Goal: Register for event/course

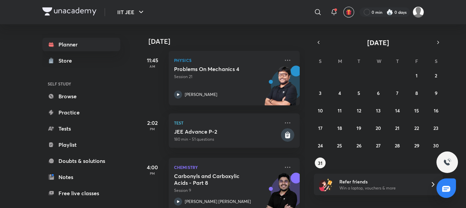
scroll to position [88, 0]
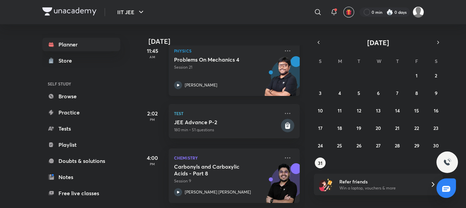
click at [174, 58] on h5 "Problems On Mechanics 4" at bounding box center [216, 59] width 84 height 7
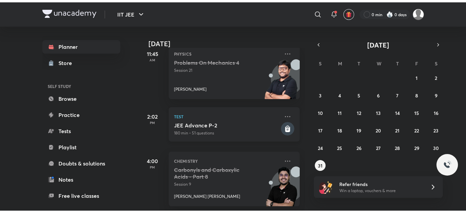
scroll to position [88, 0]
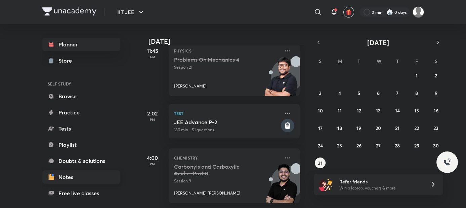
click at [42, 173] on link "Notes" at bounding box center [81, 176] width 78 height 13
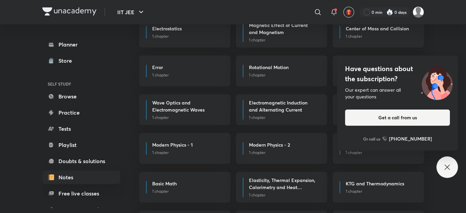
scroll to position [275, 0]
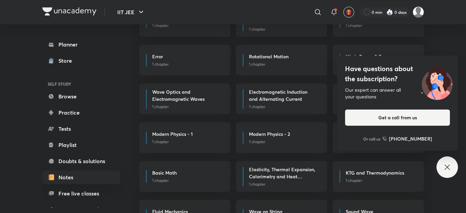
click at [449, 175] on div "Have questions about the subscription? Our expert can answer all your questions…" at bounding box center [448, 167] width 22 height 22
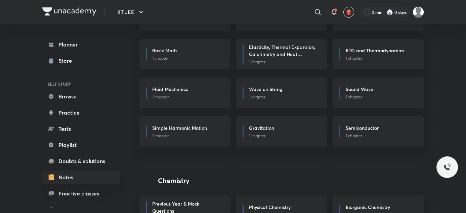
scroll to position [367, 0]
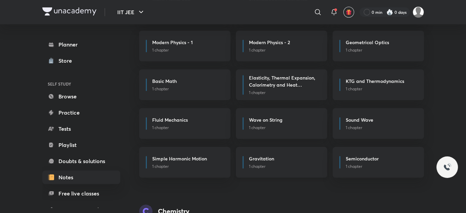
click at [249, 155] on h6 "Gravitation" at bounding box center [261, 158] width 25 height 7
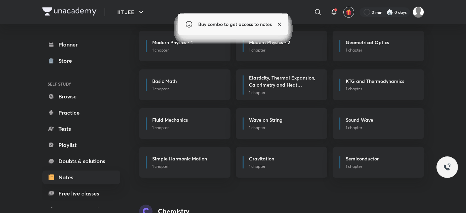
click at [249, 155] on h6 "Gravitation" at bounding box center [261, 158] width 25 height 7
click at [279, 22] on icon at bounding box center [279, 24] width 7 height 7
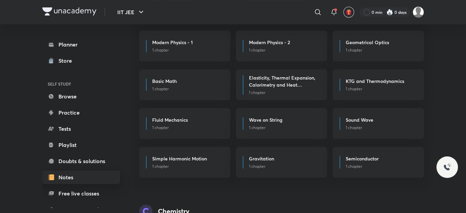
click at [48, 176] on icon at bounding box center [48, 176] width 1 height 5
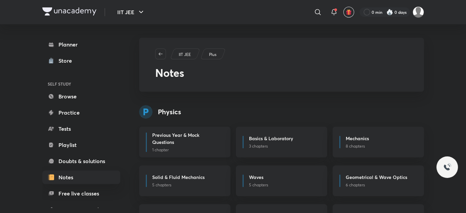
click at [175, 131] on h6 "Previous Year & Mock Questions" at bounding box center [185, 138] width 67 height 14
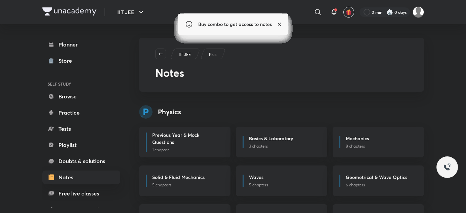
click at [279, 25] on icon at bounding box center [279, 24] width 7 height 7
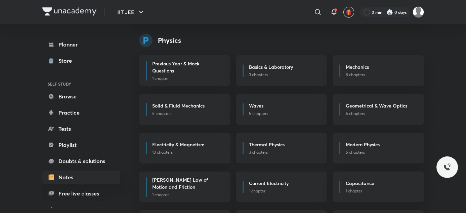
scroll to position [122, 0]
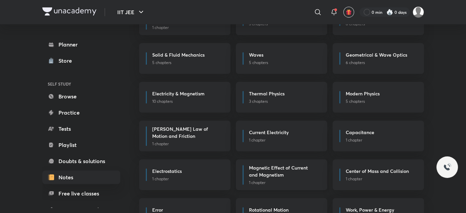
click at [268, 164] on h6 "Magnetic Effect of Current and Magnetism" at bounding box center [282, 171] width 67 height 14
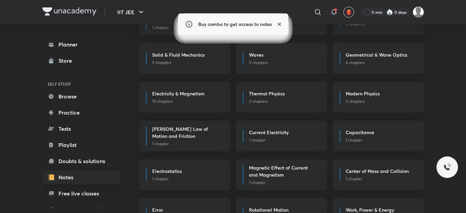
click at [278, 21] on icon at bounding box center [279, 24] width 7 height 7
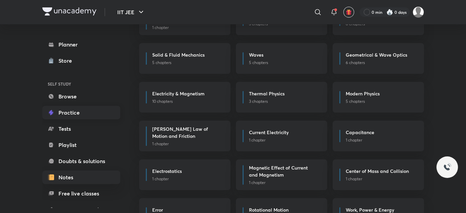
click at [42, 108] on link "Practice" at bounding box center [81, 112] width 78 height 13
click at [48, 126] on icon at bounding box center [51, 128] width 7 height 7
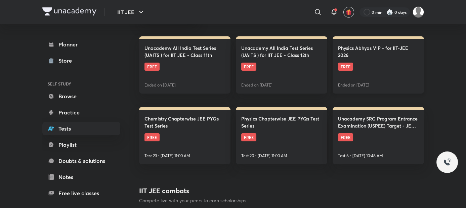
scroll to position [153, 0]
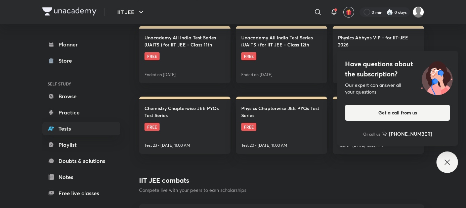
click at [276, 175] on div "IIT JEE combats Compete live with your peers to earn scholarships" at bounding box center [281, 184] width 285 height 18
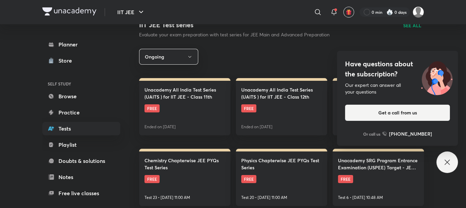
scroll to position [91, 0]
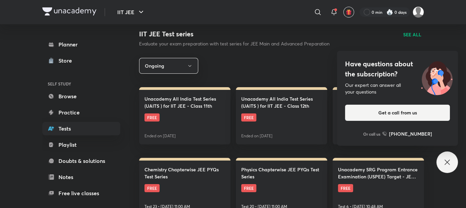
click at [257, 184] on span "FREE" at bounding box center [248, 188] width 15 height 8
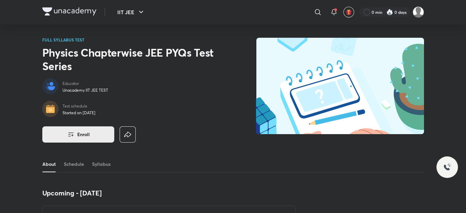
click at [77, 131] on span "Enroll" at bounding box center [83, 134] width 12 height 7
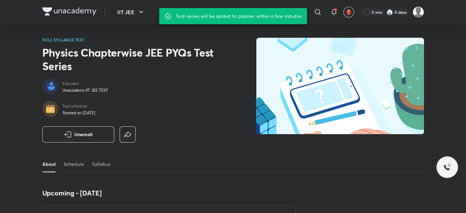
click at [161, 101] on div "Test schedule Started on [DATE]" at bounding box center [128, 109] width 172 height 17
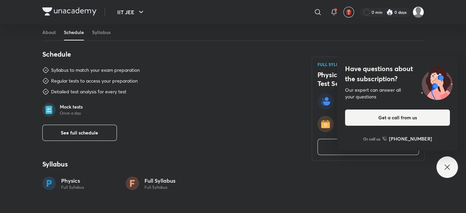
scroll to position [336, 0]
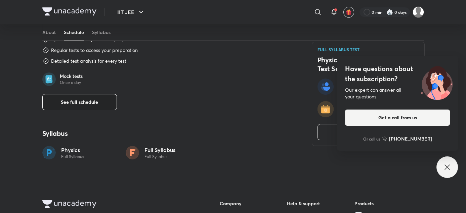
click at [61, 99] on span "See full schedule" at bounding box center [79, 102] width 37 height 7
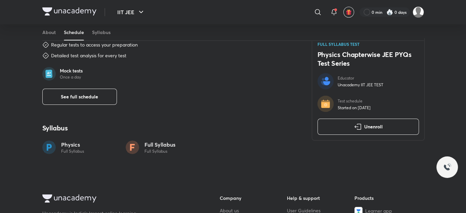
scroll to position [306, 0]
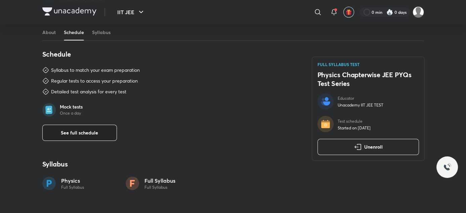
click at [42, 124] on button "See full schedule" at bounding box center [79, 132] width 75 height 16
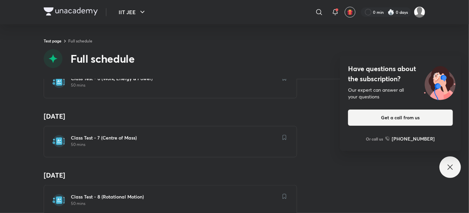
scroll to position [397, 0]
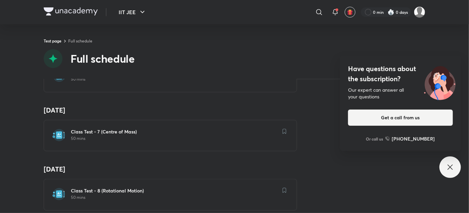
click at [283, 128] on img at bounding box center [285, 130] width 4 height 5
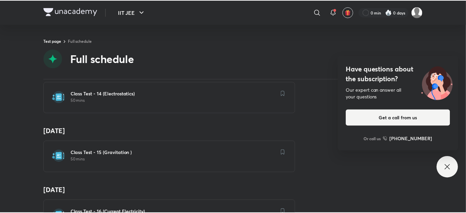
scroll to position [887, 0]
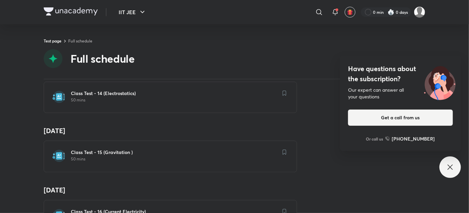
click at [56, 96] on img at bounding box center [58, 96] width 13 height 13
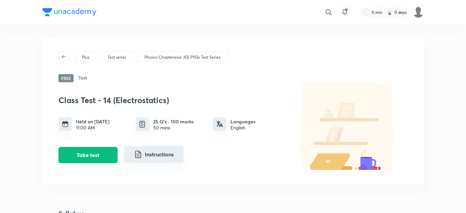
click at [124, 147] on button "Instructions" at bounding box center [153, 154] width 59 height 16
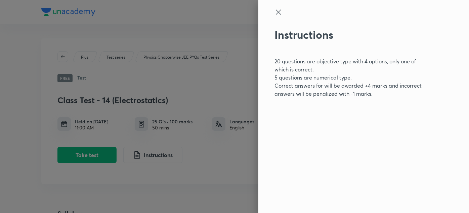
click at [320, 130] on div "20 questions are objective type with 4 options, only one of which is correct. 5…" at bounding box center [353, 98] width 156 height 82
click at [158, 169] on div at bounding box center [234, 106] width 469 height 213
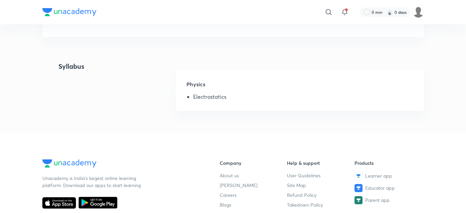
scroll to position [153, 0]
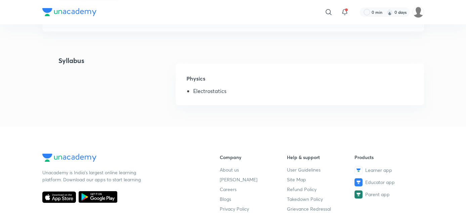
click at [193, 88] on li "Electrostatics" at bounding box center [303, 92] width 220 height 9
click at [187, 74] on h5 "Physics" at bounding box center [300, 80] width 227 height 13
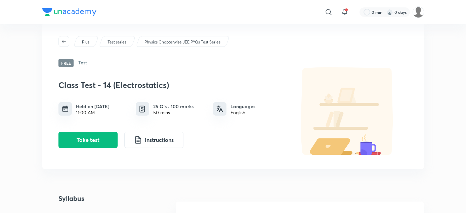
scroll to position [0, 0]
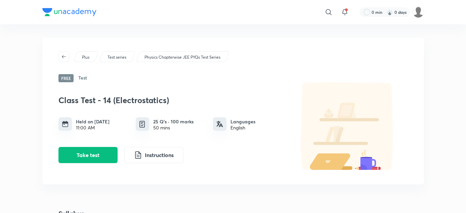
click at [78, 74] on h6 "Test" at bounding box center [82, 78] width 9 height 8
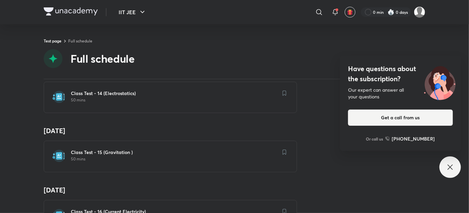
scroll to position [856, 0]
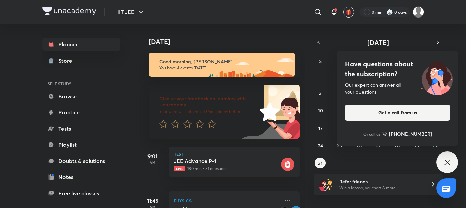
click at [450, 168] on div "Have questions about the subscription? Our expert can answer all your questions…" at bounding box center [448, 162] width 22 height 22
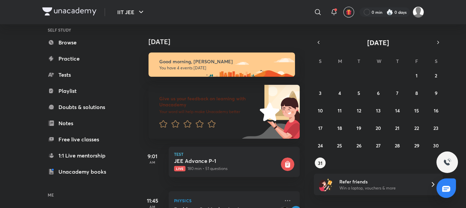
scroll to position [57, 0]
